Goal: Task Accomplishment & Management: Complete application form

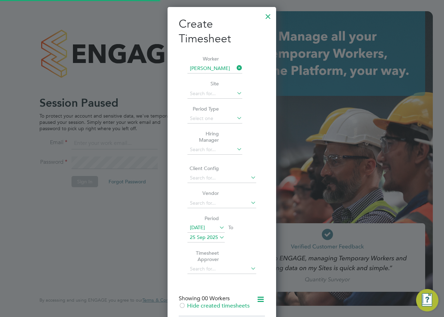
scroll to position [377, 109]
click at [267, 16] on div at bounding box center [268, 14] width 13 height 13
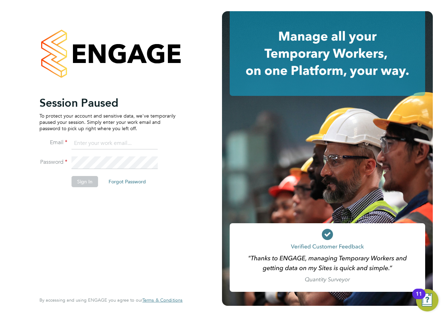
drag, startPoint x: 94, startPoint y: 139, endPoint x: 94, endPoint y: 146, distance: 7.0
click at [94, 139] on input at bounding box center [115, 143] width 86 height 13
type input "alan.watts@hays.com"
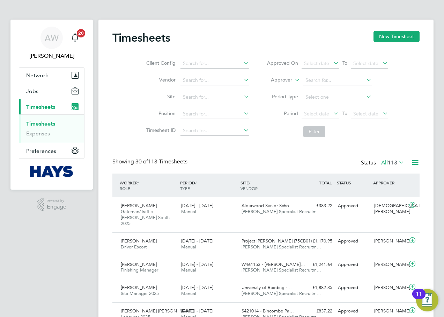
click at [401, 42] on div "Timesheets New Timesheet" at bounding box center [265, 41] width 307 height 21
click at [400, 41] on button "New Timesheet" at bounding box center [397, 36] width 46 height 11
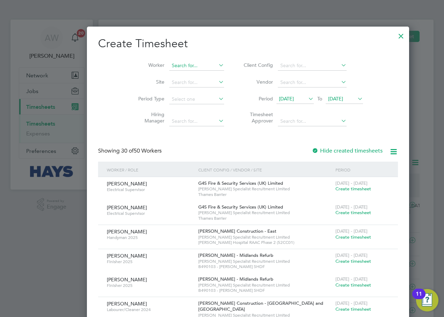
click at [169, 63] on input at bounding box center [196, 66] width 55 height 10
click at [177, 75] on li "[PERSON_NAME]" at bounding box center [186, 74] width 86 height 9
type input "[PERSON_NAME]"
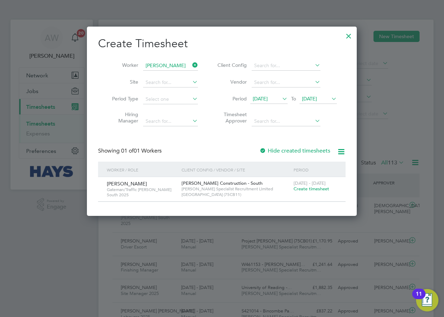
click at [322, 95] on span "[DATE]" at bounding box center [318, 98] width 37 height 9
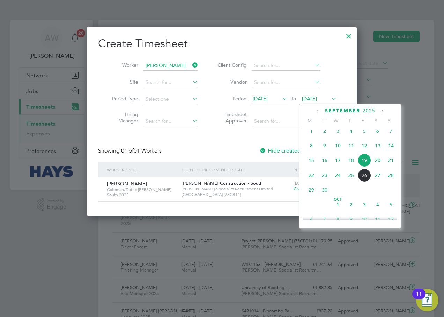
click at [363, 182] on span "26" at bounding box center [364, 174] width 13 height 13
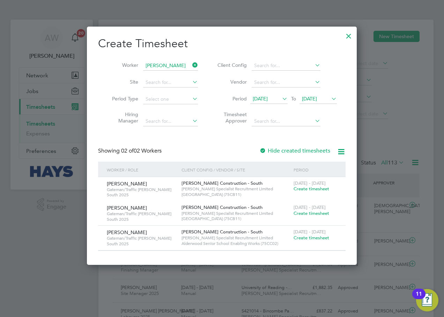
click at [309, 239] on span "Create timesheet" at bounding box center [312, 237] width 36 height 6
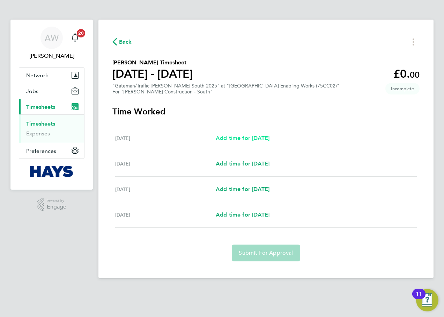
click at [242, 138] on span "Add time for [DATE]" at bounding box center [243, 138] width 54 height 7
select select "60"
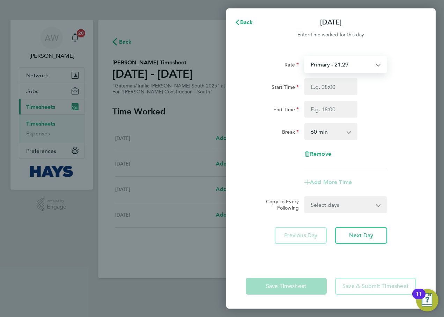
click at [350, 66] on select "Primary - 21.29 Overtime - 30.63" at bounding box center [341, 64] width 73 height 15
click at [219, 96] on div "Back [DATE] Enter time worked for this day. Rate Primary - 21.29 Overtime - 30.…" at bounding box center [222, 158] width 444 height 317
click at [368, 65] on select "Primary - 21.29 Overtime - 30.63" at bounding box center [341, 64] width 73 height 15
click at [389, 95] on div "Start Time" at bounding box center [331, 86] width 176 height 17
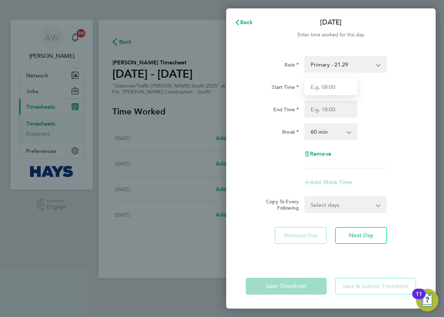
click at [339, 87] on input "Start Time" at bounding box center [331, 86] width 53 height 17
click at [374, 85] on div "Start Time" at bounding box center [331, 86] width 176 height 17
click at [336, 87] on input "Start Time" at bounding box center [331, 86] width 53 height 17
type input "07:30"
type input "17:00"
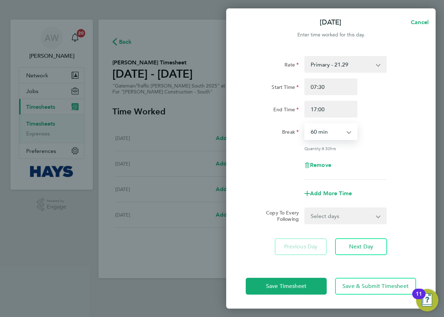
click at [346, 129] on select "0 min 15 min 30 min 45 min 60 min 75 min 90 min" at bounding box center [326, 131] width 43 height 15
select select "30"
click at [305, 124] on select "0 min 15 min 30 min 45 min 60 min 75 min 90 min" at bounding box center [326, 131] width 43 height 15
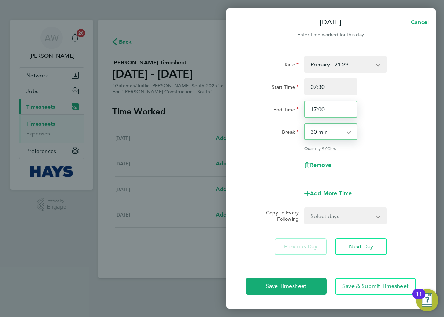
click at [338, 112] on input "17:00" at bounding box center [331, 109] width 53 height 17
drag, startPoint x: 337, startPoint y: 112, endPoint x: 290, endPoint y: 112, distance: 47.5
click at [290, 112] on div "End Time 17:00" at bounding box center [331, 109] width 176 height 17
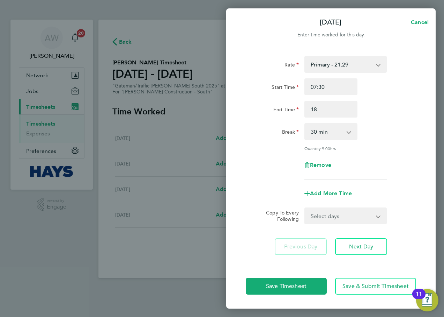
type input "18:00"
click at [395, 99] on div "Start Time 07:30 End Time 18:00" at bounding box center [331, 97] width 176 height 39
click at [356, 212] on select "Select days Day [DATE] [DATE] [DATE]" at bounding box center [341, 215] width 73 height 15
select select "DAY"
click at [305, 208] on select "Select days Day [DATE] [DATE] [DATE]" at bounding box center [341, 215] width 73 height 15
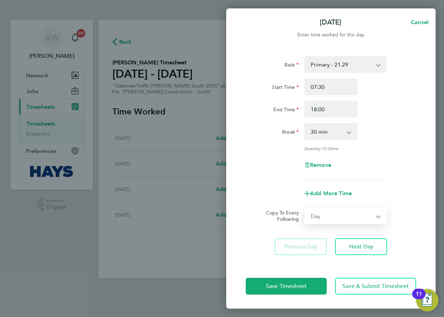
select select "[DATE]"
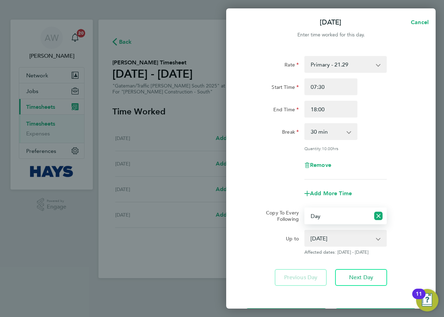
scroll to position [30, 0]
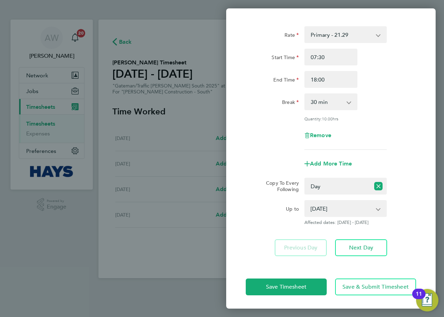
click at [399, 180] on div "Copy To Every Following Select days Day [DATE] [DATE] [DATE]" at bounding box center [331, 185] width 176 height 17
click at [365, 216] on div "[DATE] [DATE] [DATE]" at bounding box center [346, 208] width 82 height 17
click at [363, 213] on select "[DATE] [DATE] [DATE]" at bounding box center [341, 208] width 73 height 15
click at [410, 211] on div "Up to [DATE] [DATE] [DATE] Affected dates: [DATE] - [DATE]" at bounding box center [331, 212] width 176 height 25
click at [377, 137] on div "Remove" at bounding box center [331, 135] width 176 height 17
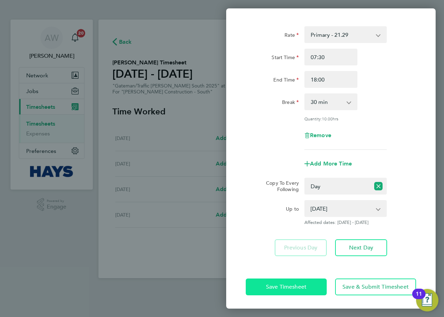
click at [321, 280] on button "Save Timesheet" at bounding box center [286, 286] width 81 height 17
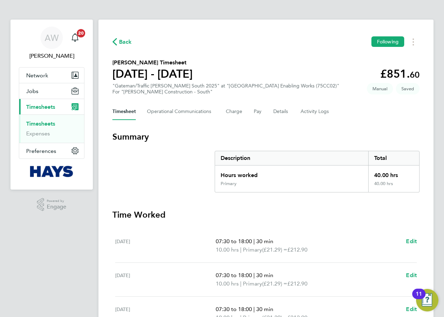
click at [184, 154] on section "Summary Description Total Hours worked 40.00 hrs Primary 40.00 hrs" at bounding box center [265, 161] width 307 height 61
drag, startPoint x: 396, startPoint y: 173, endPoint x: 378, endPoint y: 176, distance: 17.7
click at [378, 176] on div "40.00 hrs" at bounding box center [394, 172] width 51 height 15
drag, startPoint x: 378, startPoint y: 176, endPoint x: 355, endPoint y: 178, distance: 23.5
click at [356, 178] on div "Hours worked" at bounding box center [291, 172] width 153 height 15
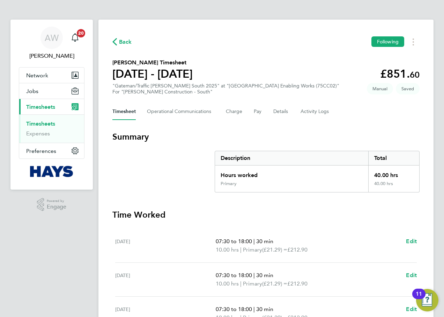
click at [151, 172] on section "Summary Description Total Hours worked 40.00 hrs Primary 40.00 hrs" at bounding box center [265, 161] width 307 height 61
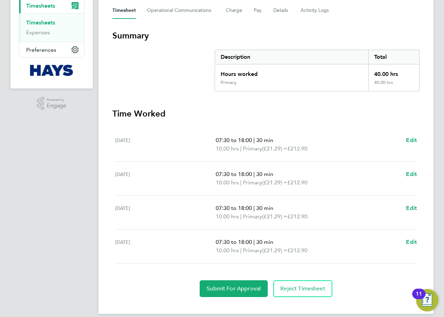
scroll to position [109, 0]
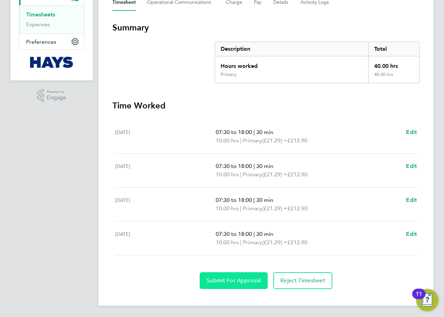
click at [236, 280] on span "Submit For Approval" at bounding box center [234, 280] width 54 height 7
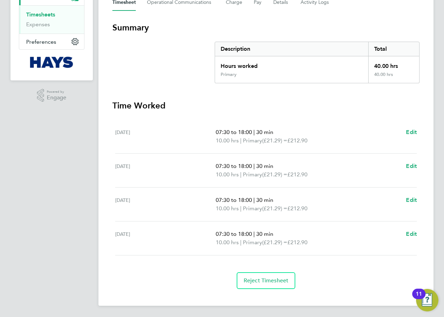
click at [177, 75] on section "Summary Description Total Hours worked 40.00 hrs Primary 40.00 hrs" at bounding box center [265, 52] width 307 height 61
